Goal: Task Accomplishment & Management: Manage account settings

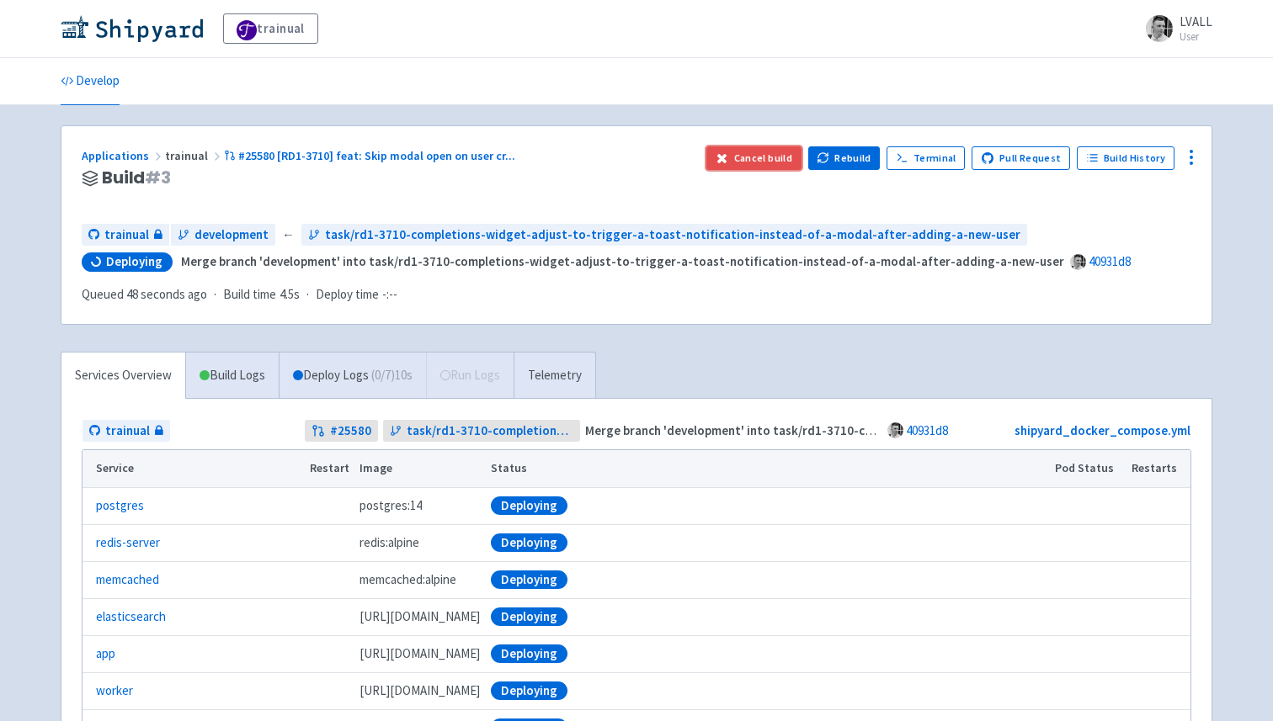
click at [767, 157] on button "Cancel build" at bounding box center [753, 158] width 95 height 24
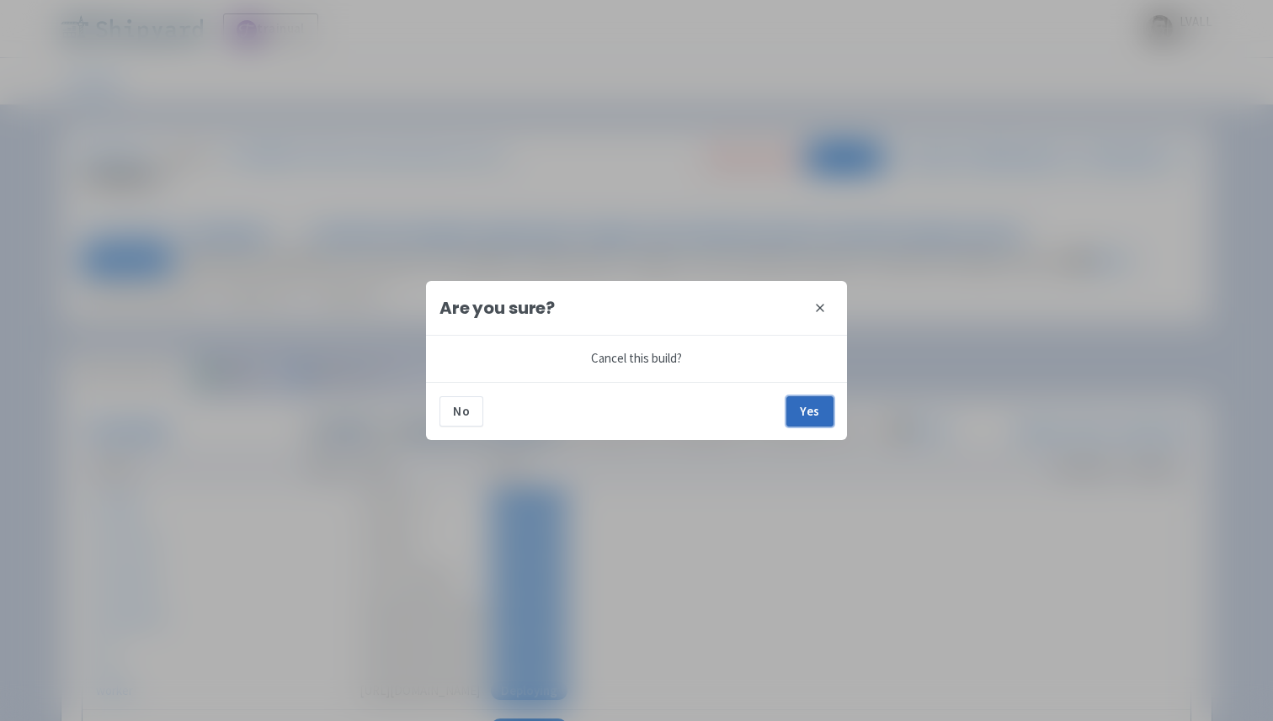
click at [810, 408] on button "Yes" at bounding box center [809, 411] width 47 height 30
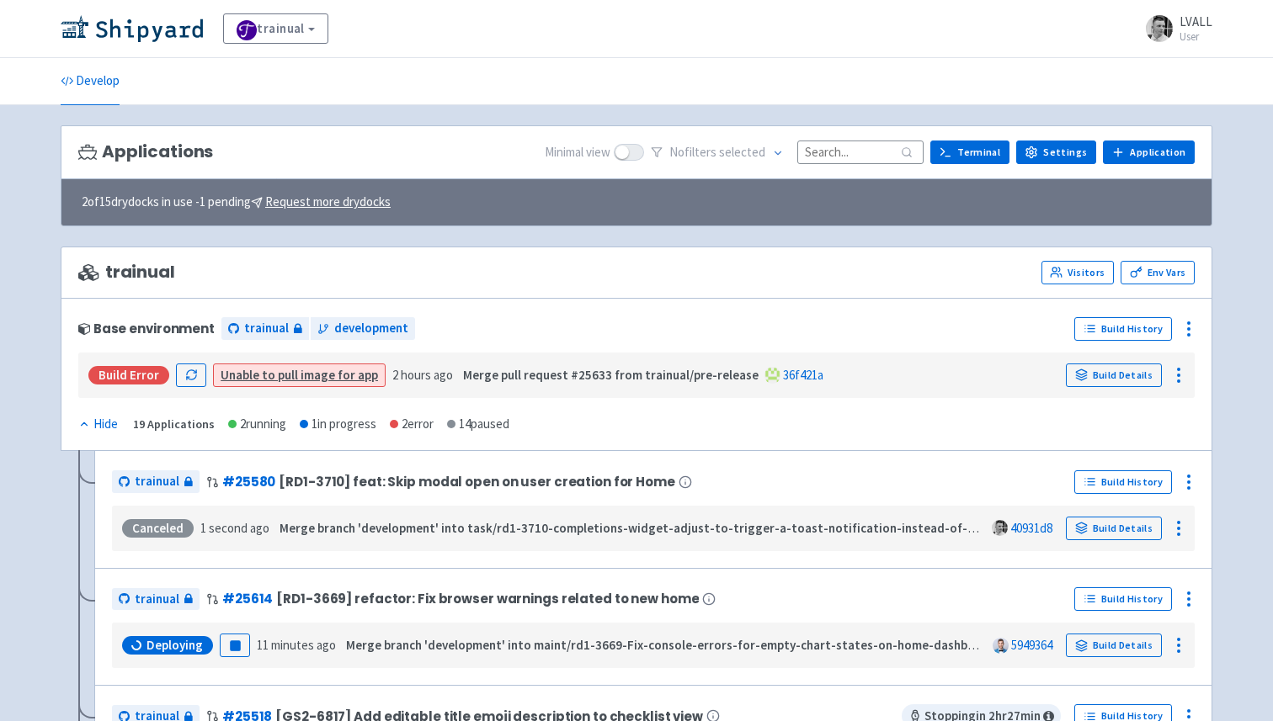
click at [478, 147] on div "Applications Minimal view No filter s selected Terminal Settings Application Te…" at bounding box center [636, 152] width 1151 height 55
click at [382, 152] on div "Applications Minimal view No filter s selected Terminal Settings Application Te…" at bounding box center [636, 152] width 1151 height 55
